Goal: Task Accomplishment & Management: Use online tool/utility

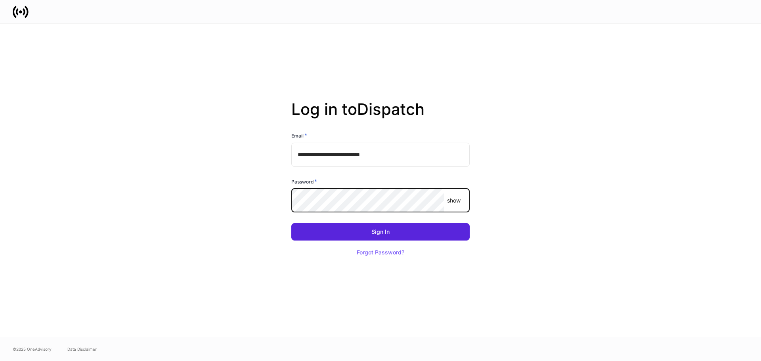
click at [455, 202] on p "show" at bounding box center [453, 201] width 13 height 8
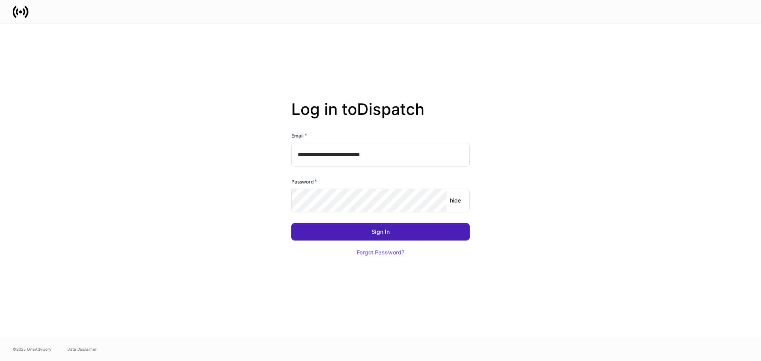
click at [351, 234] on button "Sign In" at bounding box center [380, 231] width 178 height 17
